Goal: Task Accomplishment & Management: Use online tool/utility

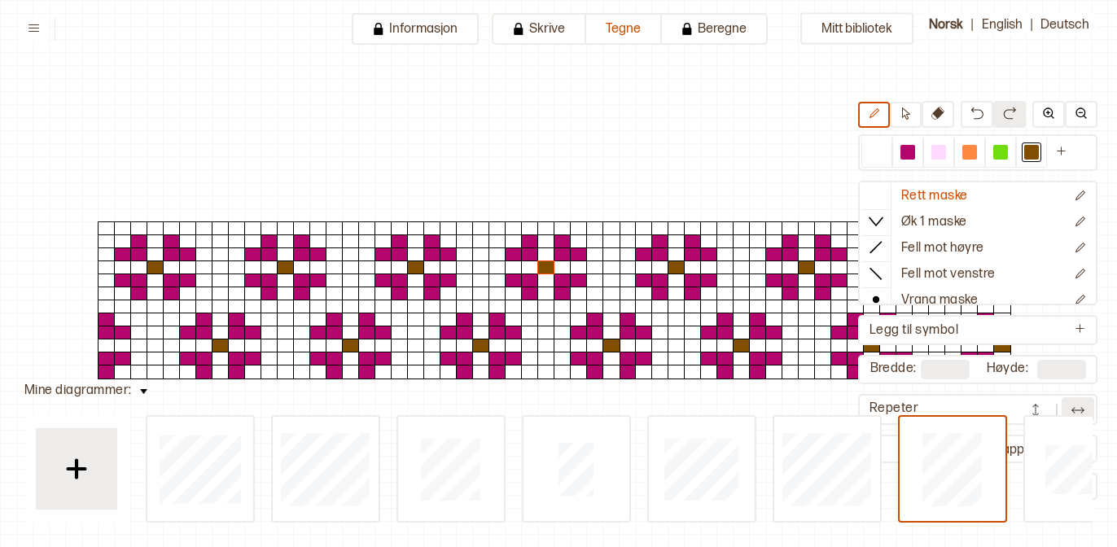
scroll to position [104, 124]
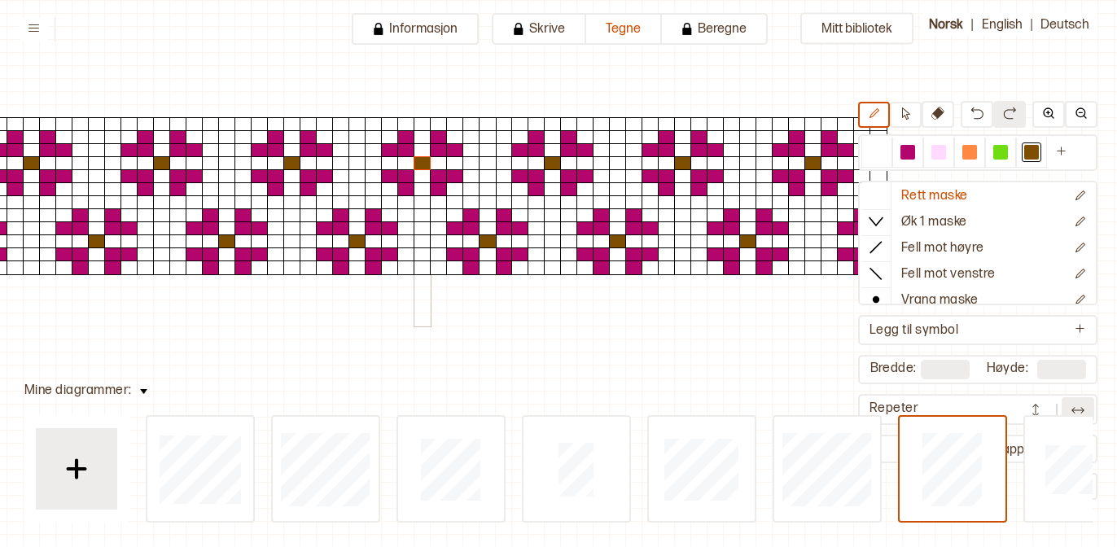
click at [424, 213] on div at bounding box center [423, 215] width 18 height 15
click at [358, 121] on div at bounding box center [358, 124] width 18 height 15
click at [484, 121] on div at bounding box center [488, 124] width 18 height 15
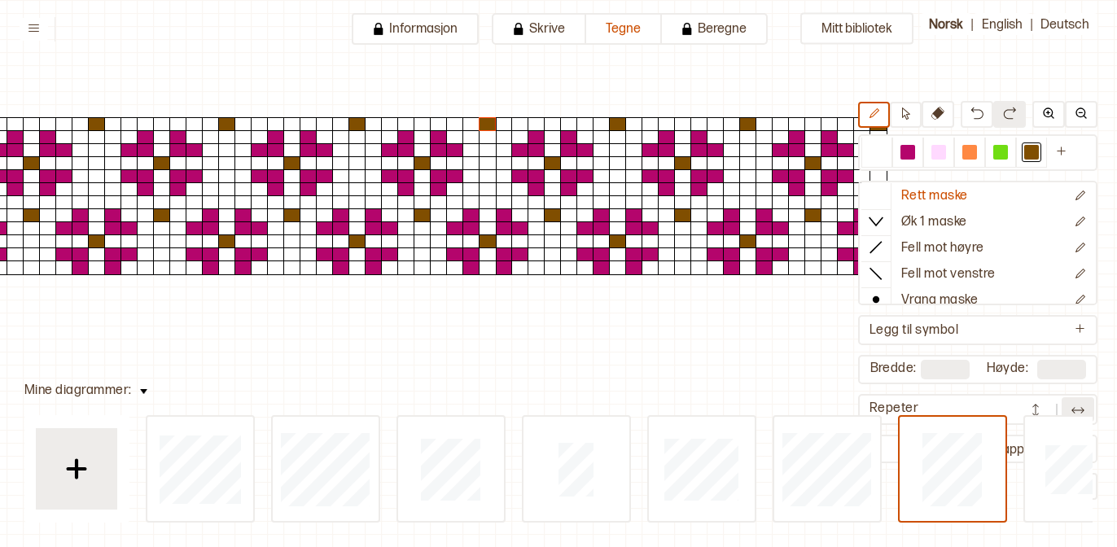
click at [1064, 406] on button at bounding box center [1078, 409] width 33 height 24
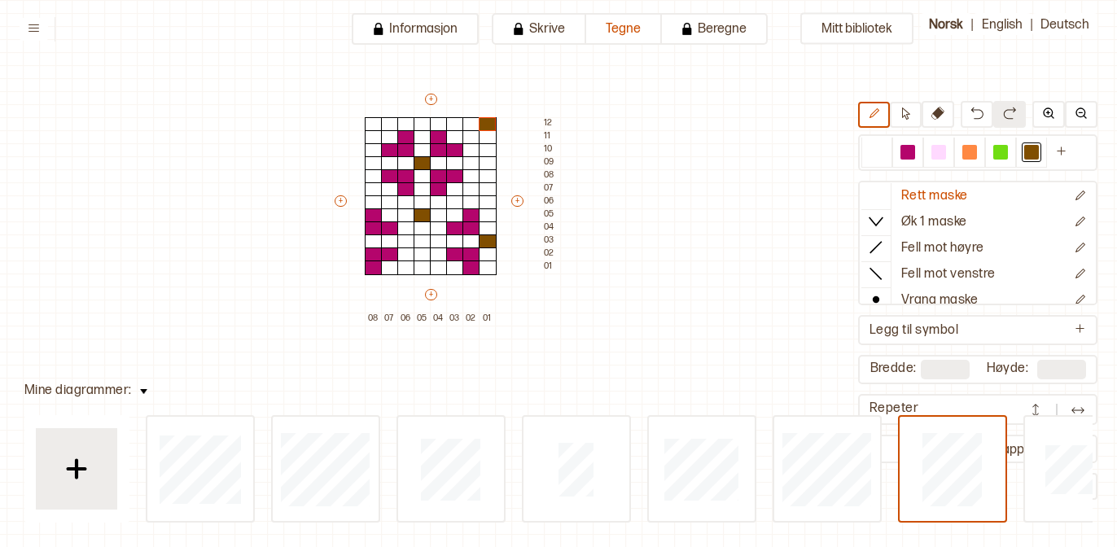
click at [1043, 406] on img at bounding box center [1036, 410] width 16 height 16
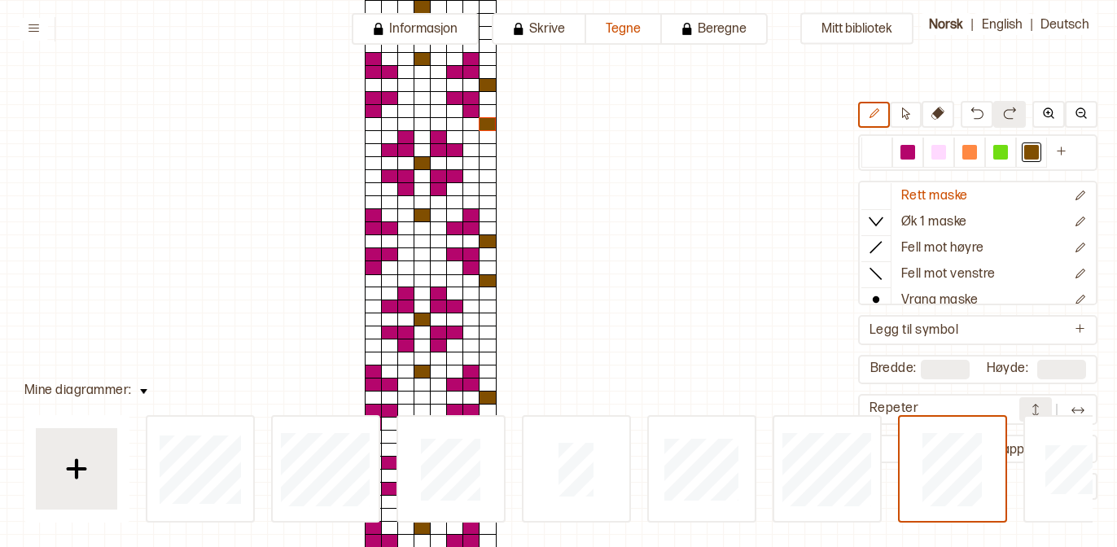
click at [1045, 406] on button at bounding box center [1036, 409] width 33 height 24
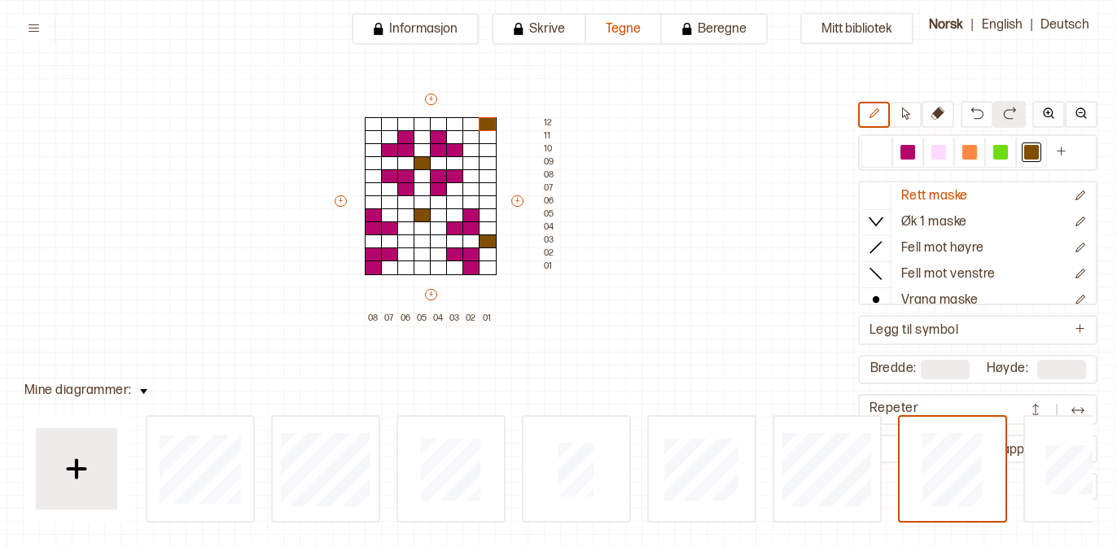
click at [1068, 407] on button at bounding box center [1078, 409] width 33 height 24
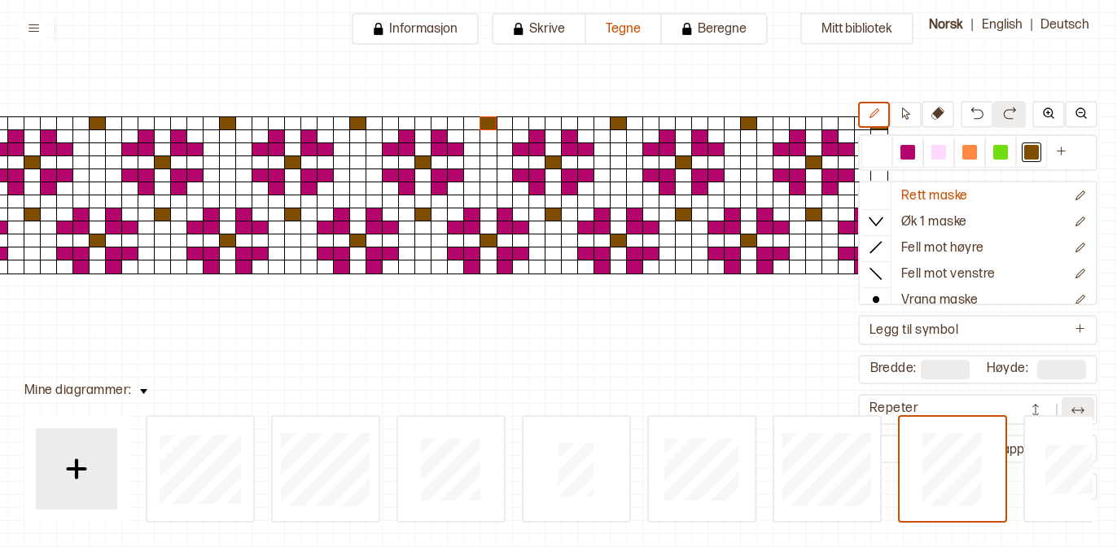
scroll to position [105, 120]
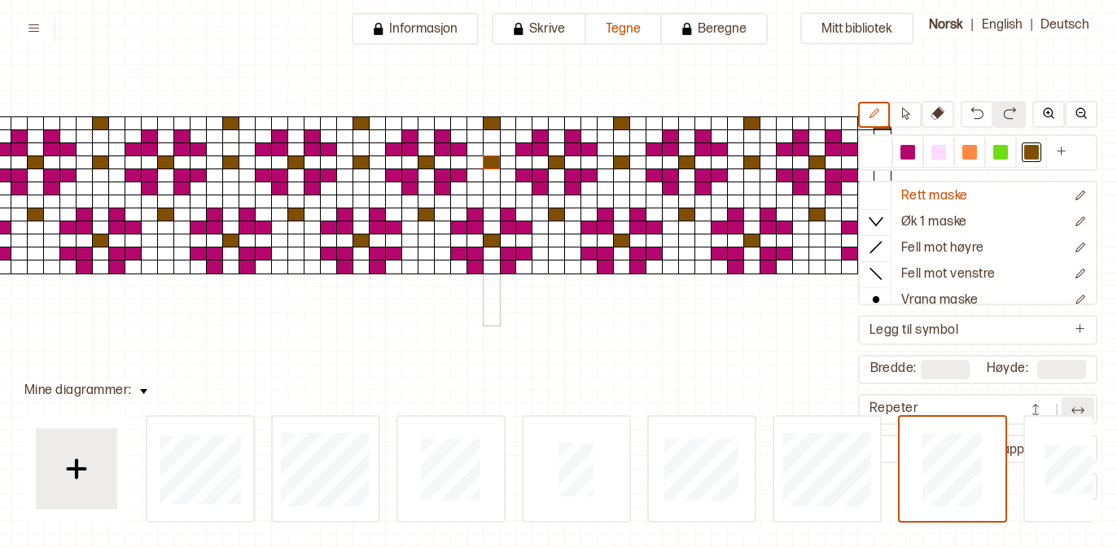
click at [494, 158] on div at bounding box center [492, 163] width 18 height 15
click at [874, 145] on div at bounding box center [877, 152] width 15 height 15
click at [497, 124] on div at bounding box center [492, 123] width 18 height 15
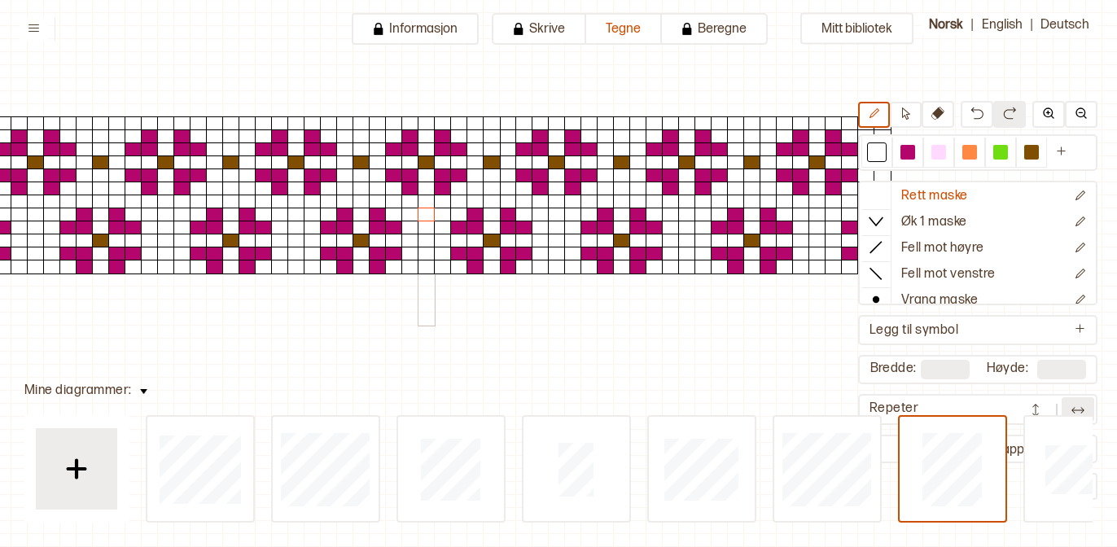
click at [427, 212] on div at bounding box center [427, 215] width 18 height 15
click at [1025, 160] on div at bounding box center [1032, 153] width 20 height 20
click at [555, 239] on div at bounding box center [557, 241] width 18 height 15
click at [429, 238] on div at bounding box center [427, 241] width 18 height 15
click at [572, 374] on div "Mitt bibliotek Rett maske Øk 1 maske Fell mot høyre Fell mot venstre Vrang mask…" at bounding box center [997, 442] width 2235 height 1095
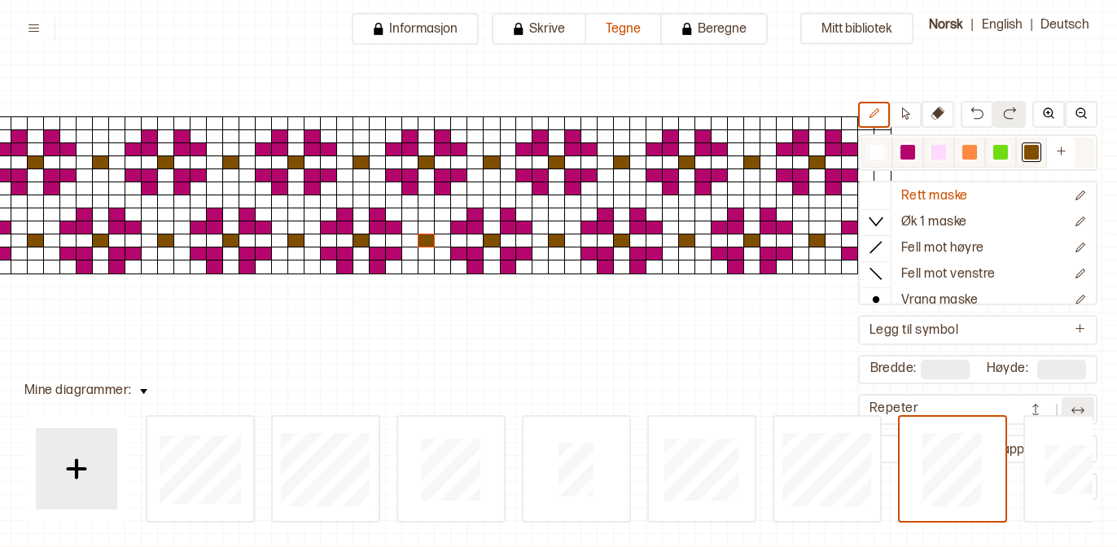
click at [878, 154] on div at bounding box center [877, 152] width 15 height 15
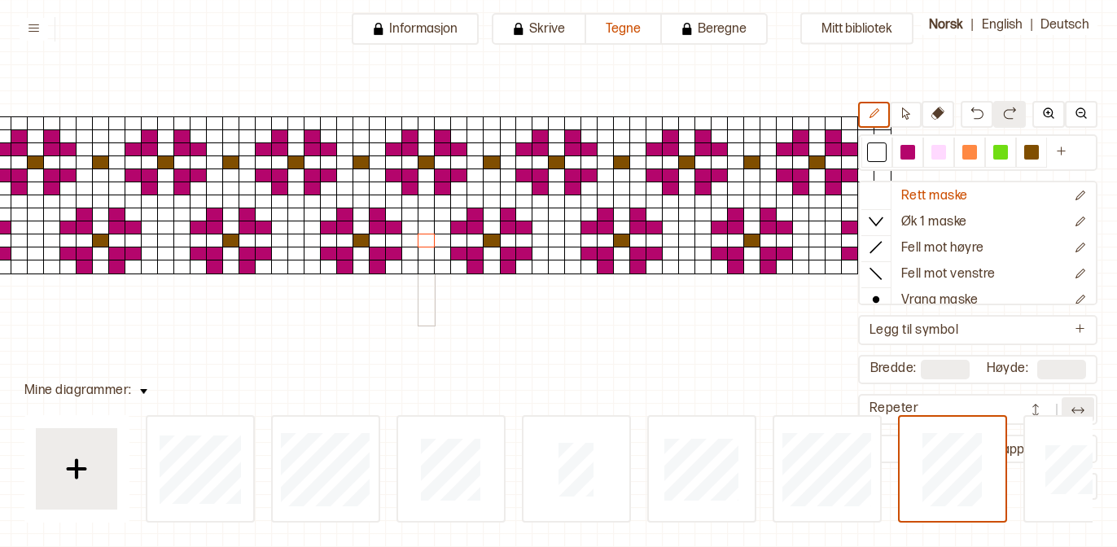
click at [420, 243] on div at bounding box center [427, 241] width 18 height 15
click at [495, 164] on div at bounding box center [492, 163] width 18 height 15
click at [1025, 152] on div at bounding box center [1032, 152] width 15 height 15
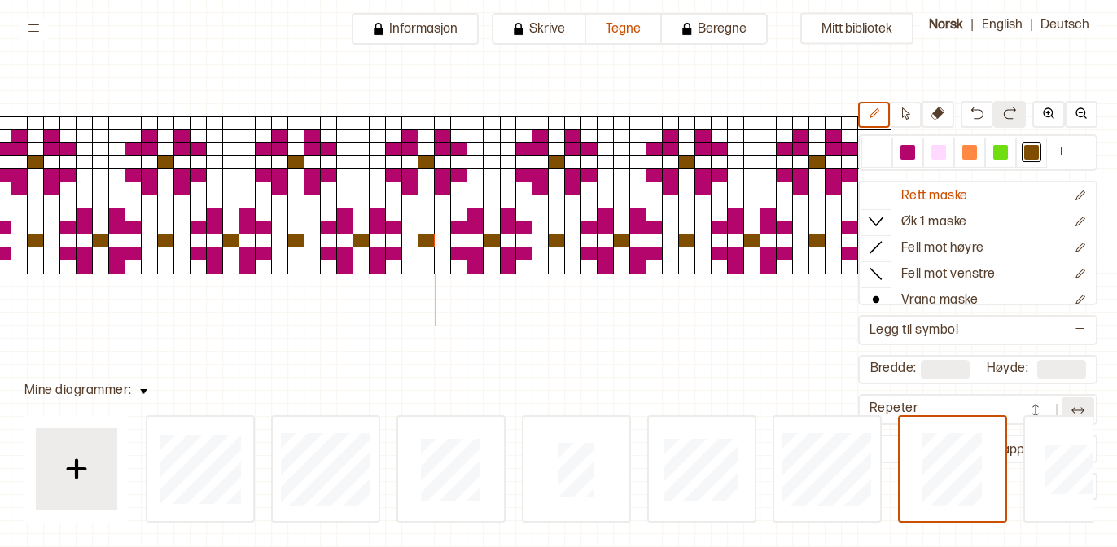
click at [420, 239] on div at bounding box center [427, 241] width 18 height 15
click at [492, 166] on div at bounding box center [492, 163] width 18 height 15
click at [577, 388] on div "Mitt bibliotek Rett maske Øk 1 maske Fell mot høyre Fell mot venstre Vrang mask…" at bounding box center [997, 442] width 2235 height 1095
click at [1075, 406] on img at bounding box center [1078, 410] width 16 height 16
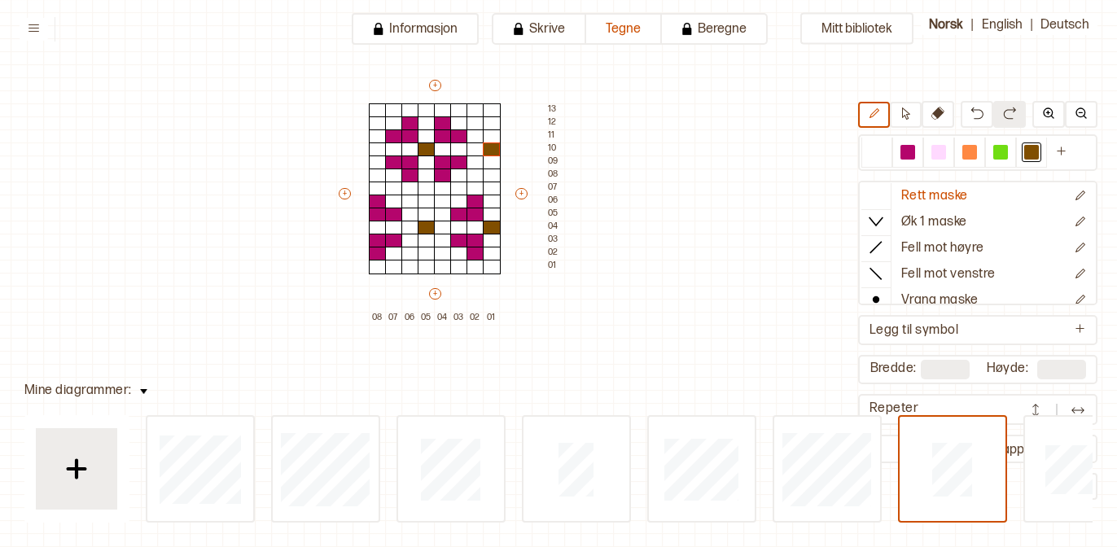
click at [437, 90] on div "+ + + + 08 07 06 05 04 03 02 01 13 12 11 10 09 08 07 06 05 04 03 02 01" at bounding box center [450, 201] width 228 height 248
type input "**"
click at [684, 295] on div "Mitt bibliotek Rett maske Øk 1 maske Fell mot høyre Fell mot venstre Vrang mask…" at bounding box center [997, 442] width 2235 height 1095
click at [1063, 414] on button at bounding box center [1078, 409] width 33 height 24
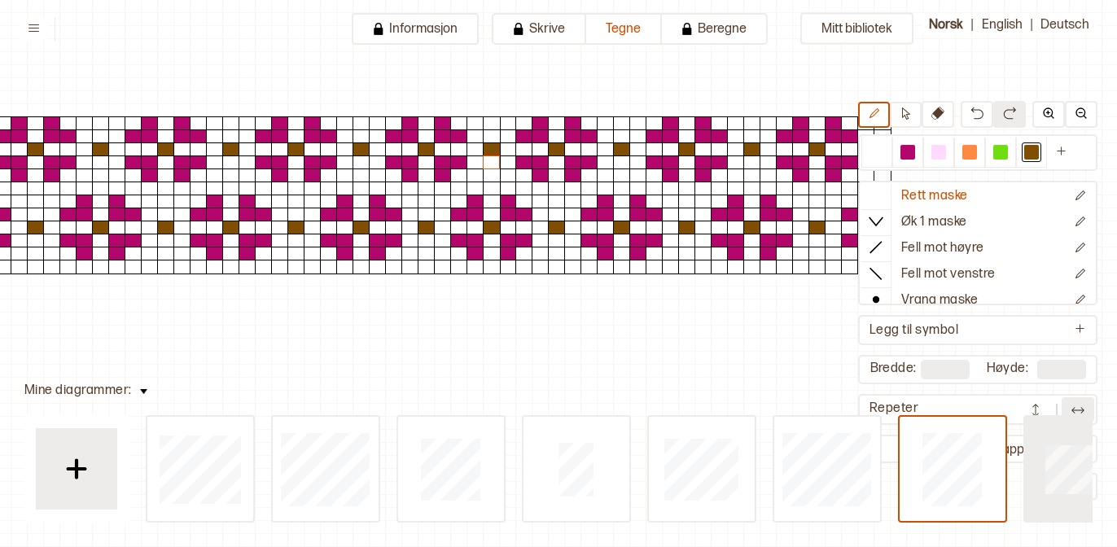
click at [1063, 415] on button at bounding box center [1078, 469] width 109 height 108
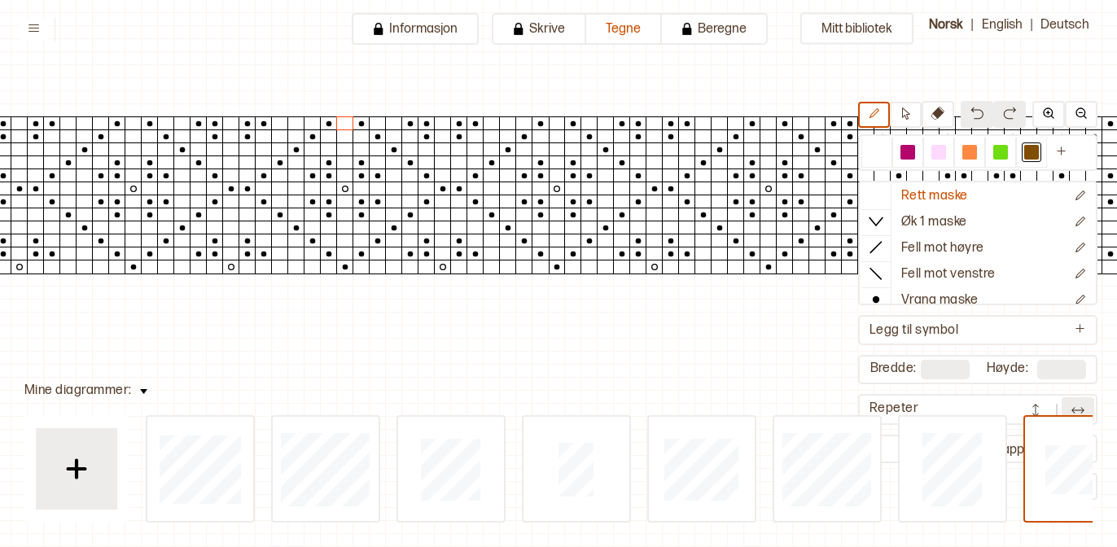
click at [1036, 402] on button at bounding box center [1036, 409] width 33 height 24
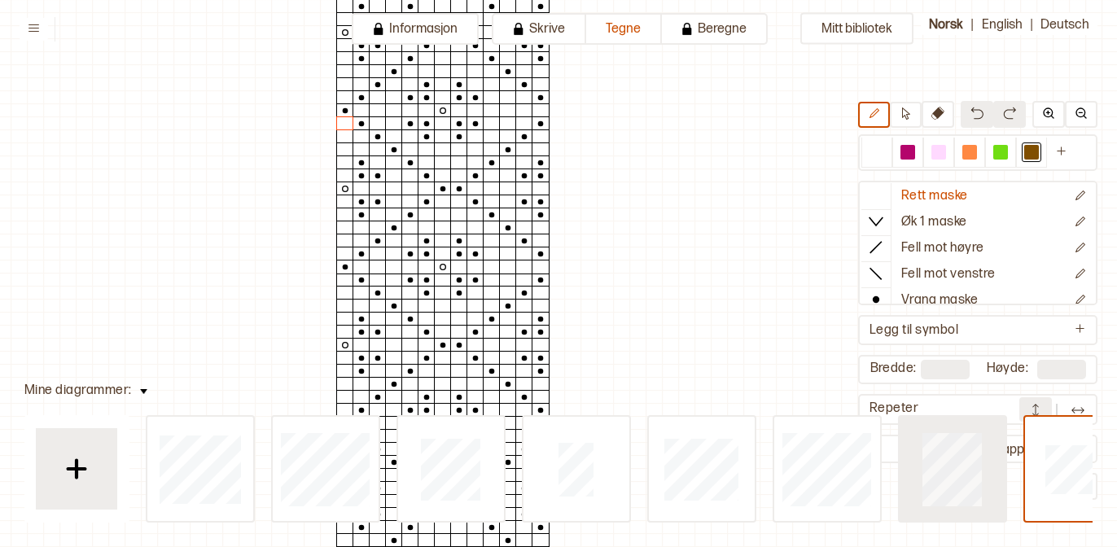
type input "*"
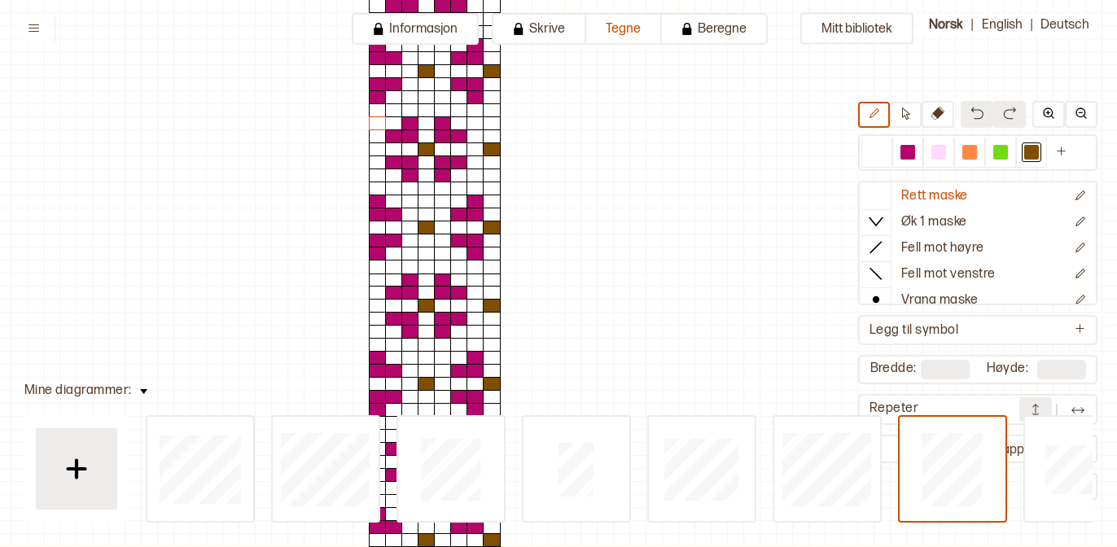
click at [1031, 408] on img at bounding box center [1036, 410] width 16 height 16
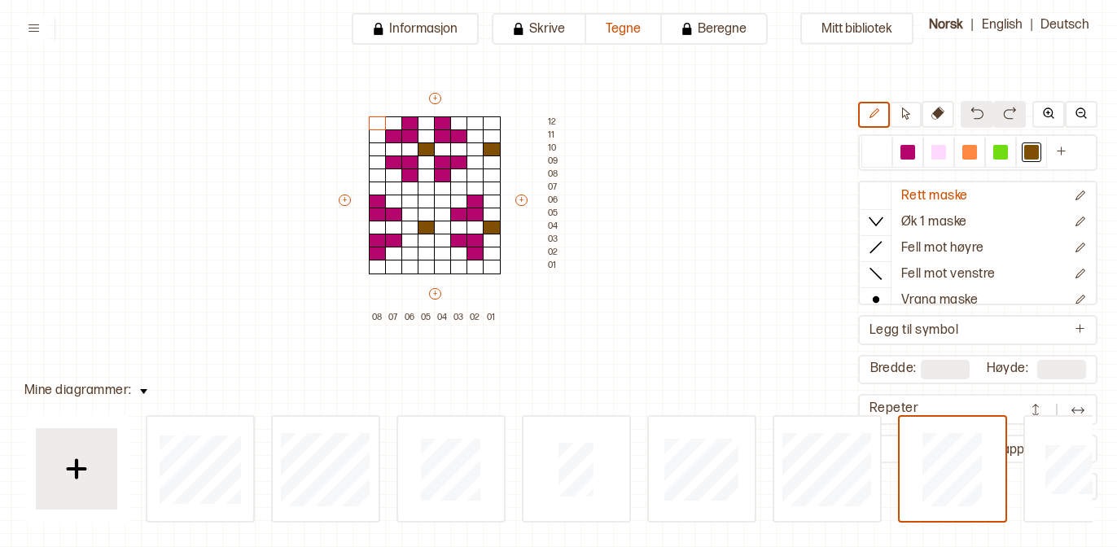
click at [1074, 407] on img at bounding box center [1078, 410] width 16 height 16
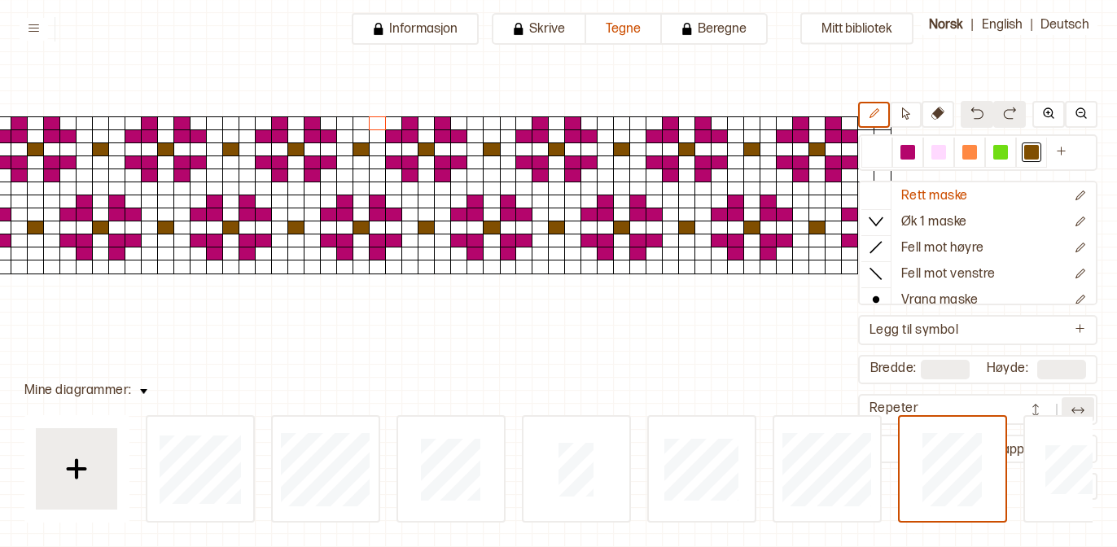
click at [1074, 407] on img at bounding box center [1078, 410] width 16 height 16
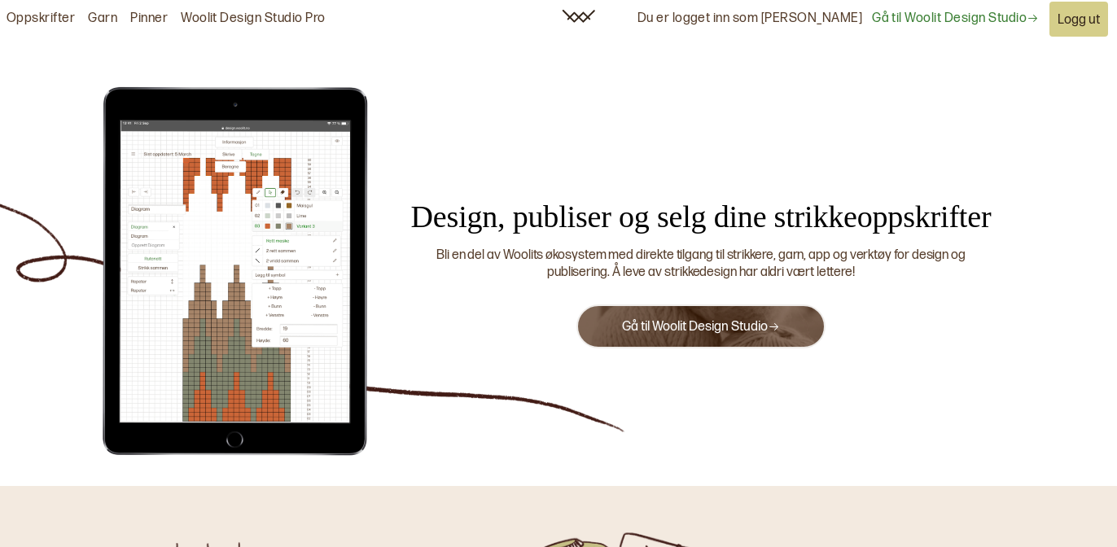
click at [656, 310] on button "Gå til Woolit Design Studio" at bounding box center [701, 327] width 249 height 44
click at [615, 336] on button "Gå til Woolit Design Studio" at bounding box center [701, 327] width 249 height 44
click at [775, 316] on button "Gå til Woolit Design Studio" at bounding box center [701, 327] width 249 height 44
click at [696, 330] on link "Gå til Woolit Design Studio" at bounding box center [701, 326] width 158 height 15
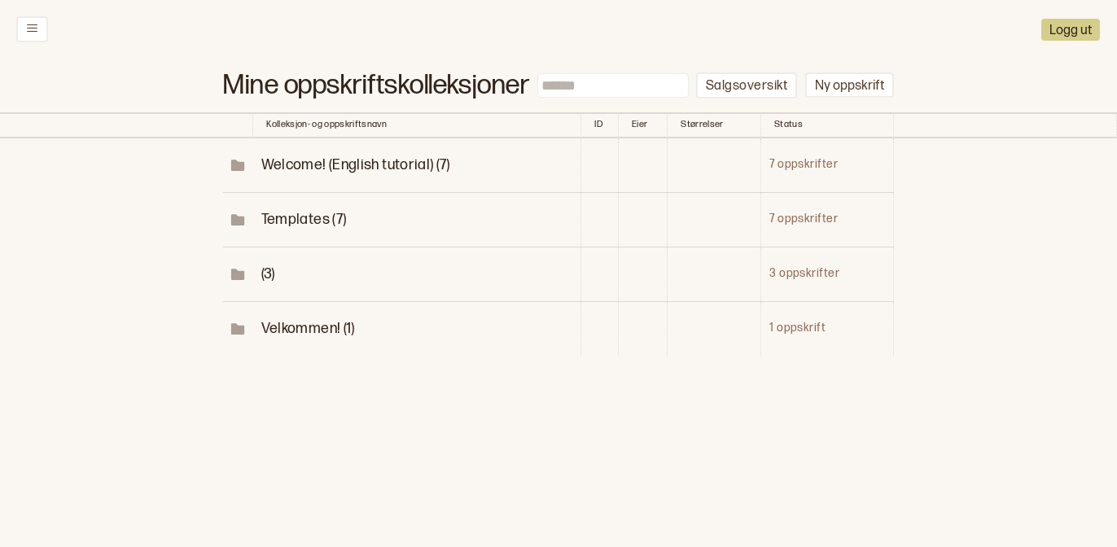
click at [271, 280] on span "(3)" at bounding box center [268, 274] width 14 height 17
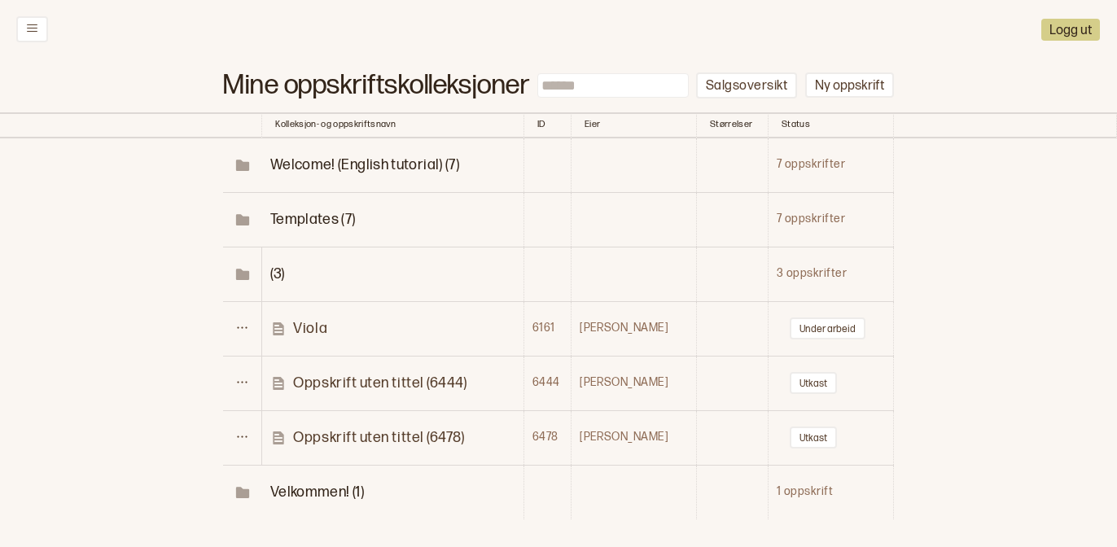
click at [417, 434] on p "Oppskrift uten tittel (6478)" at bounding box center [378, 437] width 171 height 19
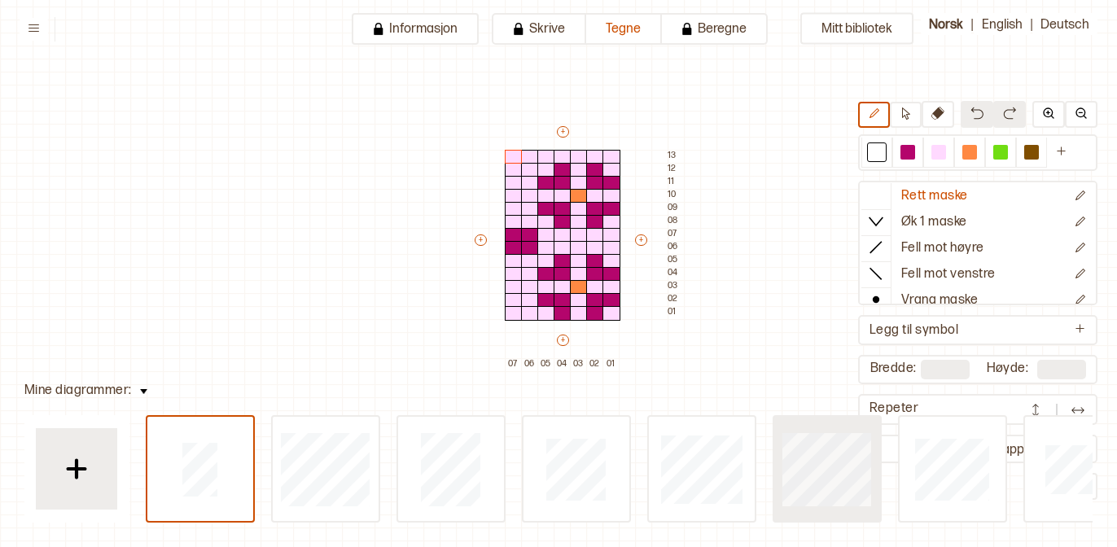
scroll to position [0, 7]
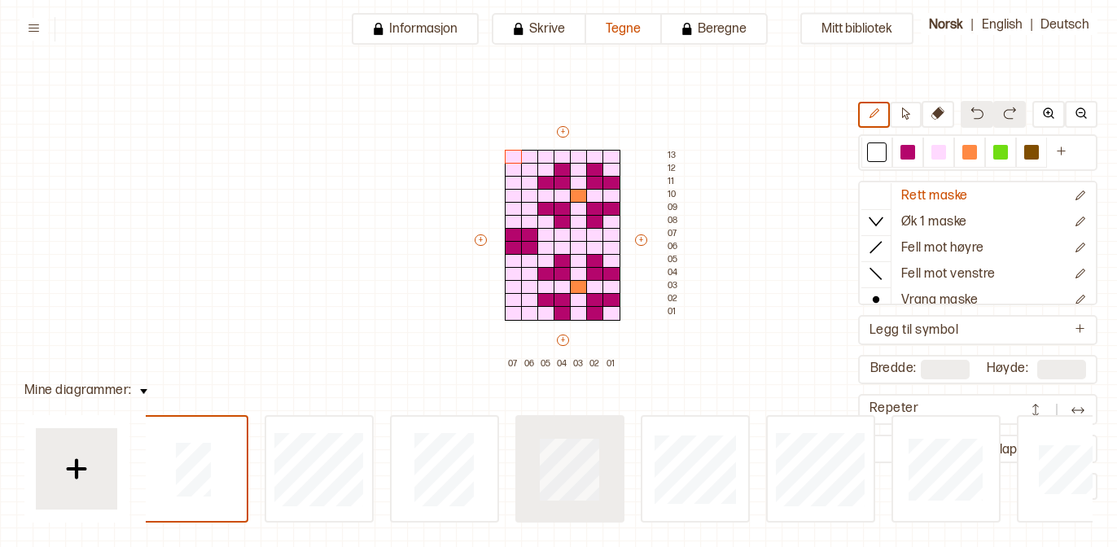
type input "*"
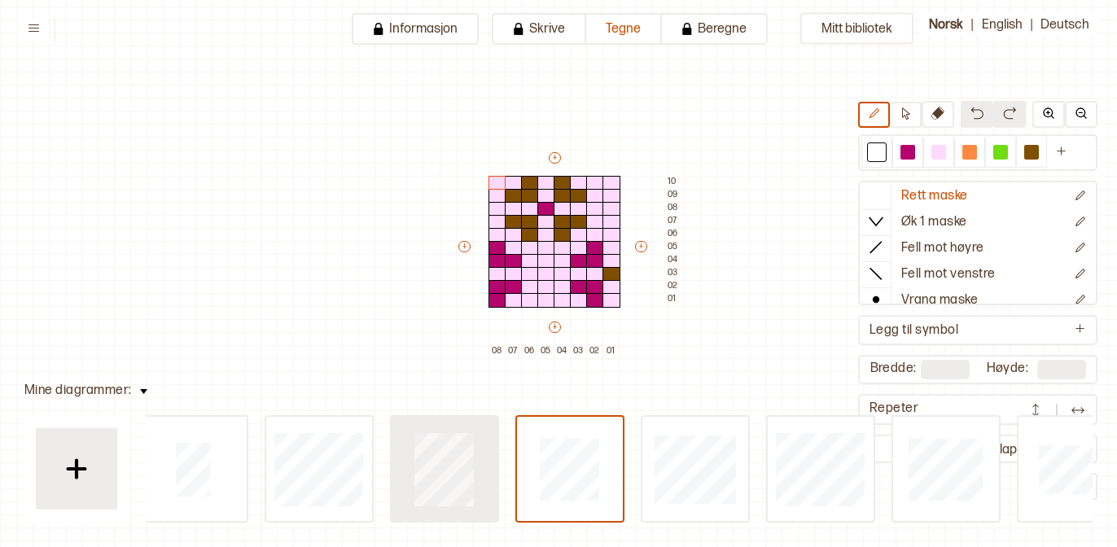
type input "**"
